Goal: Task Accomplishment & Management: Complete application form

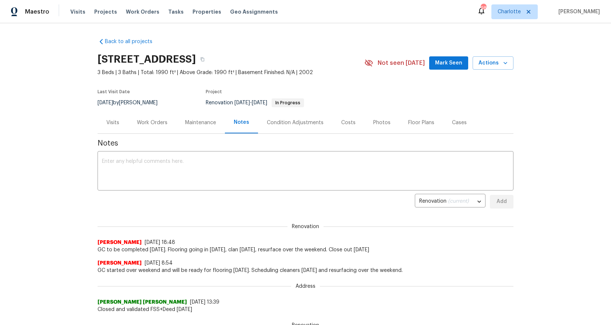
click at [26, 54] on div "Back to all projects 5204 Grass Ridge Dr, Charlotte, NC 28216 3 Beds | 3 Baths …" at bounding box center [305, 173] width 611 height 301
click at [27, 57] on div "Back to all projects 5204 Grass Ridge Dr, Charlotte, NC 28216 3 Beds | 3 Baths …" at bounding box center [305, 173] width 611 height 301
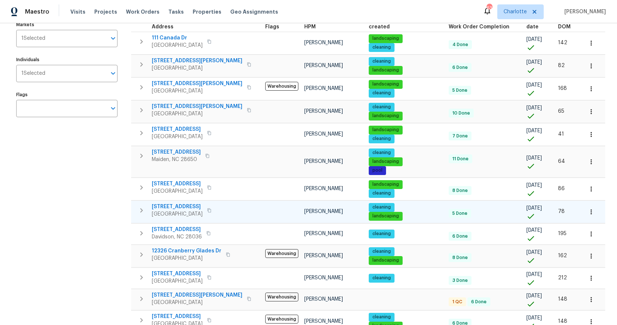
scroll to position [86, 0]
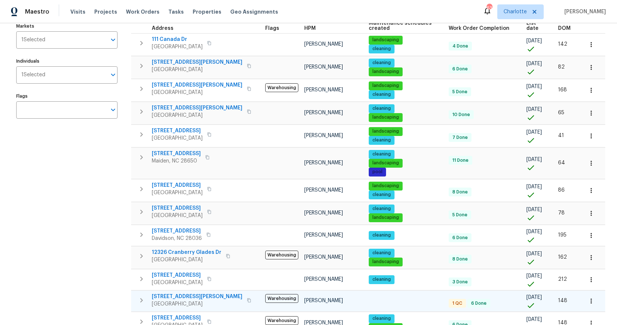
click at [181, 293] on span "[STREET_ADDRESS][PERSON_NAME]" at bounding box center [197, 296] width 91 height 7
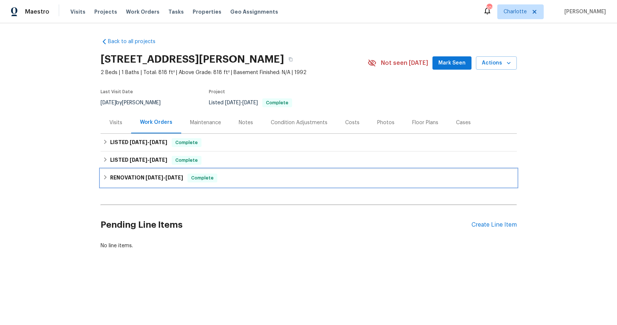
click at [103, 175] on icon at bounding box center [105, 176] width 5 height 5
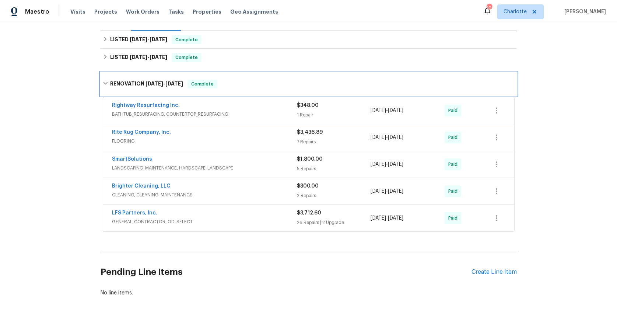
scroll to position [123, 0]
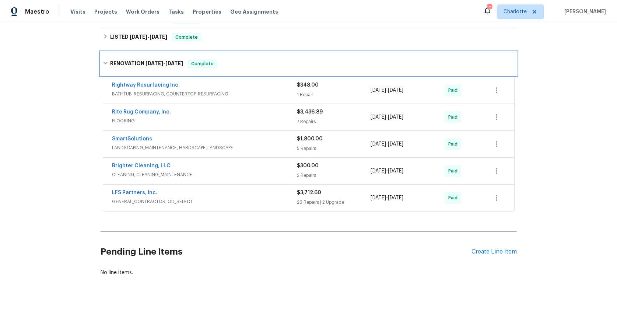
click at [103, 62] on icon at bounding box center [105, 63] width 4 height 3
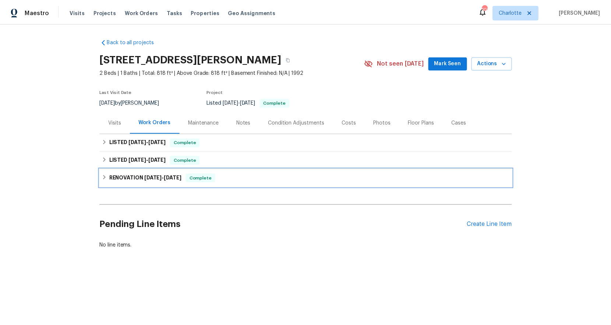
scroll to position [0, 0]
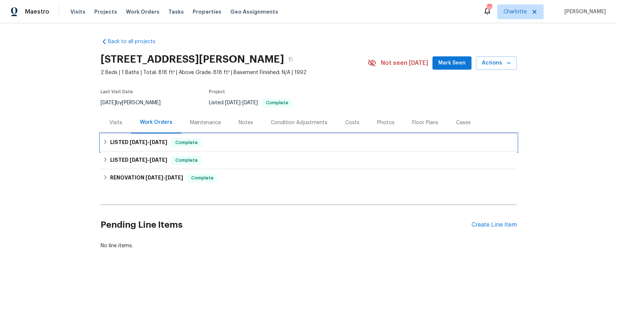
click at [103, 143] on icon at bounding box center [105, 141] width 5 height 5
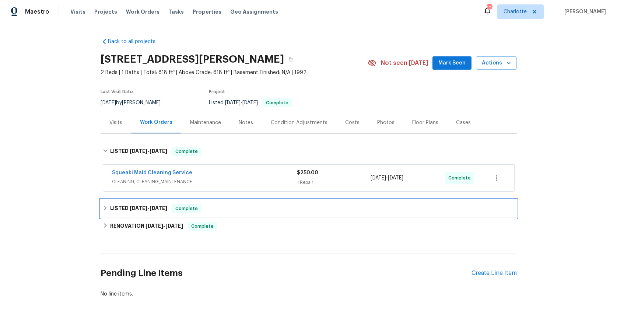
click at [103, 207] on icon at bounding box center [105, 207] width 5 height 5
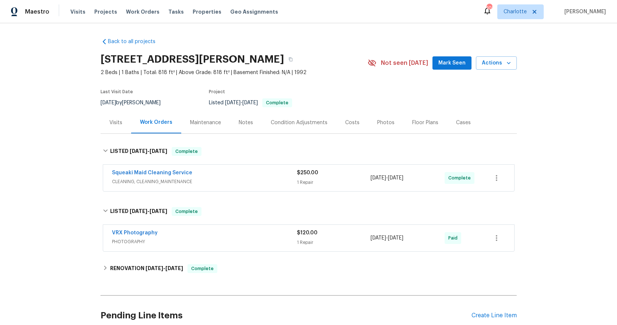
click at [240, 124] on div "Notes" at bounding box center [246, 122] width 14 height 7
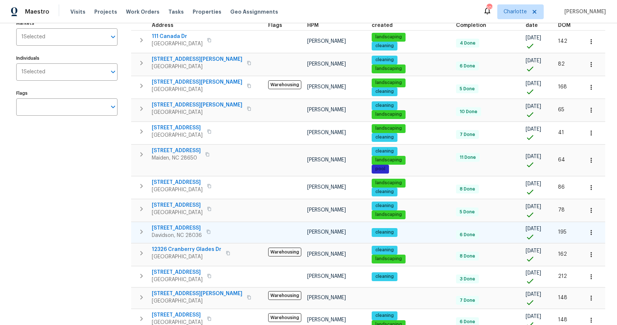
scroll to position [103, 0]
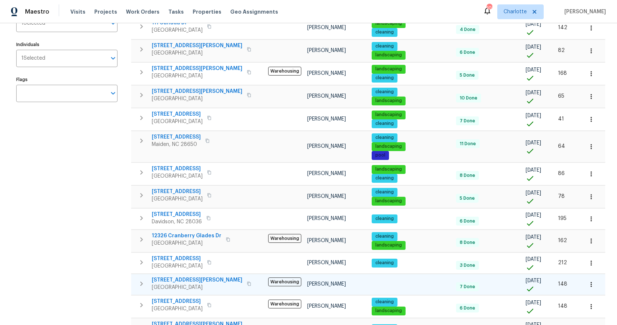
click at [587, 281] on icon "button" at bounding box center [590, 284] width 7 height 7
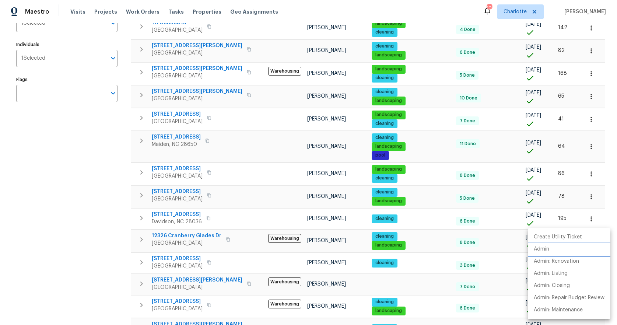
click at [554, 250] on li "Admin" at bounding box center [569, 249] width 82 height 12
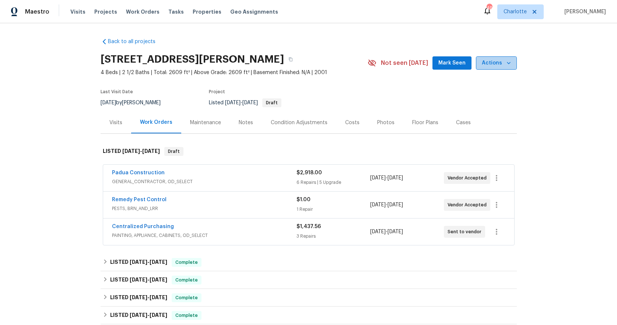
click at [505, 64] on icon "button" at bounding box center [508, 62] width 7 height 7
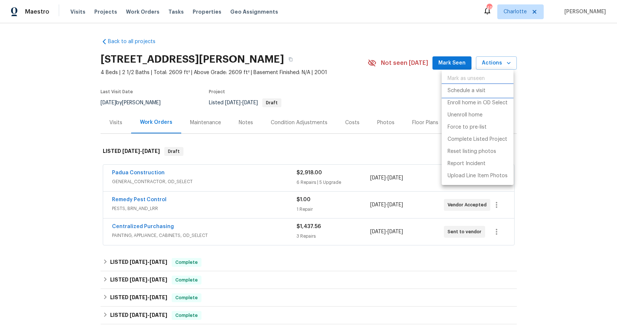
click at [486, 88] on li "Schedule a visit" at bounding box center [477, 91] width 72 height 12
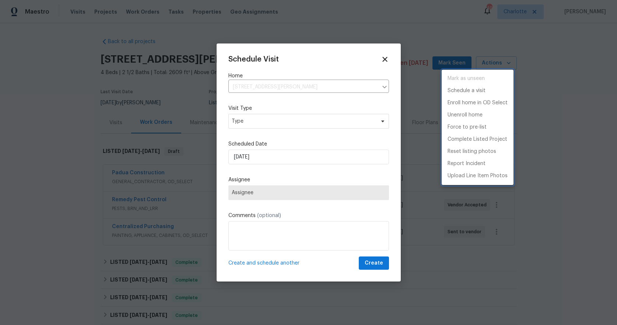
click at [486, 88] on li "Schedule a visit" at bounding box center [477, 91] width 72 height 12
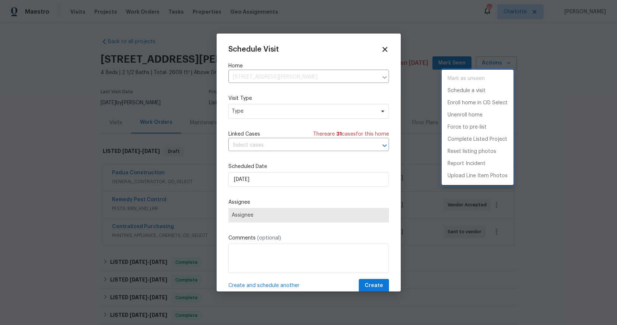
click at [280, 111] on div at bounding box center [308, 162] width 617 height 325
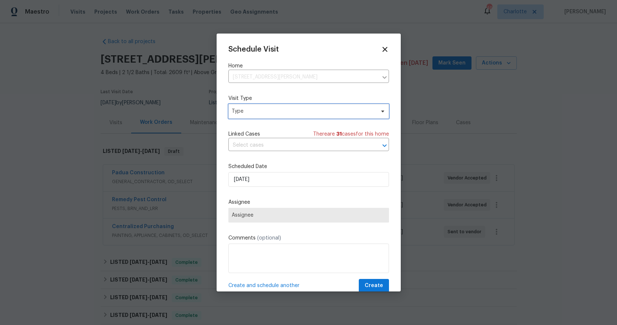
click at [276, 111] on span "Type" at bounding box center [303, 110] width 143 height 7
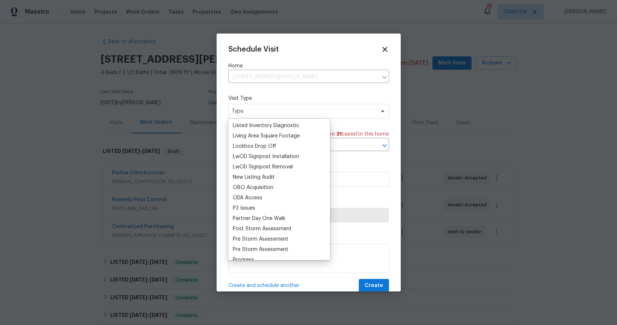
scroll to position [440, 0]
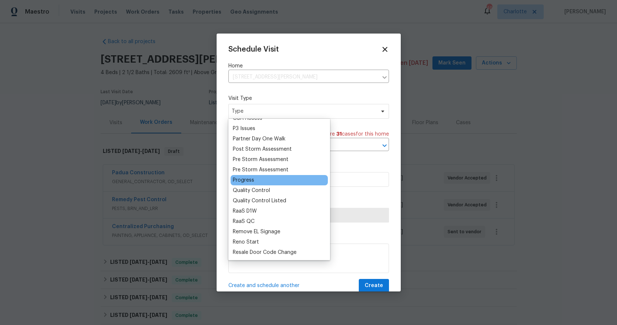
click at [239, 181] on div "Progress" at bounding box center [243, 179] width 21 height 7
click at [239, 181] on input "[DATE]" at bounding box center [308, 179] width 160 height 15
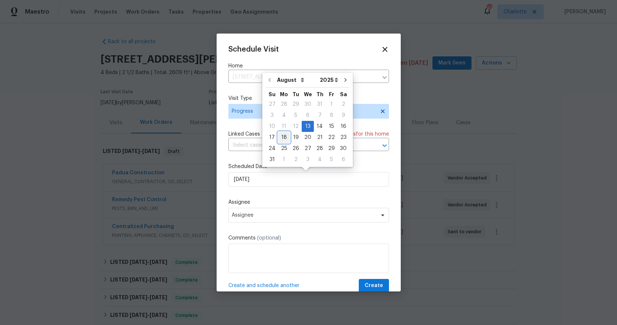
click at [283, 138] on div "18" at bounding box center [284, 137] width 12 height 10
type input "[DATE]"
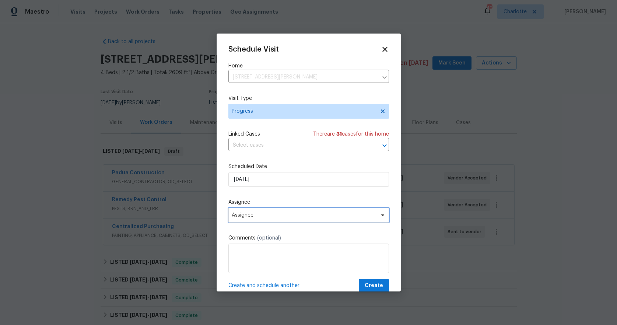
click at [260, 216] on span "Assignee" at bounding box center [304, 215] width 144 height 6
click at [262, 214] on span "Assignee" at bounding box center [304, 215] width 144 height 6
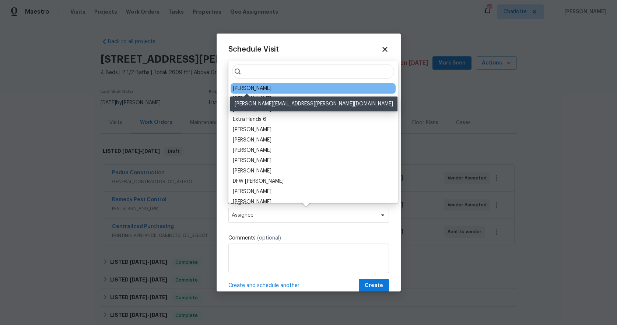
click at [243, 88] on div "[PERSON_NAME]" at bounding box center [252, 88] width 39 height 7
click at [243, 88] on div "Schedule Visit Home [STREET_ADDRESS][PERSON_NAME] ​ Visit Type Progress Linked …" at bounding box center [308, 168] width 160 height 247
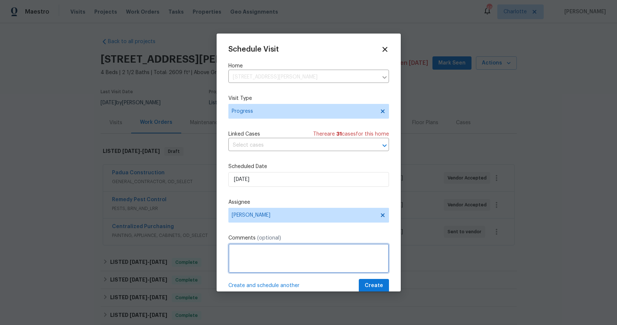
click at [274, 256] on textarea at bounding box center [308, 257] width 160 height 29
type textarea "new listing photos"
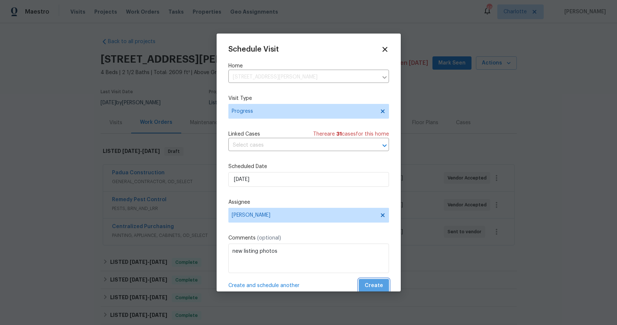
click at [377, 285] on span "Create" at bounding box center [373, 285] width 18 height 9
